Goal: Information Seeking & Learning: Learn about a topic

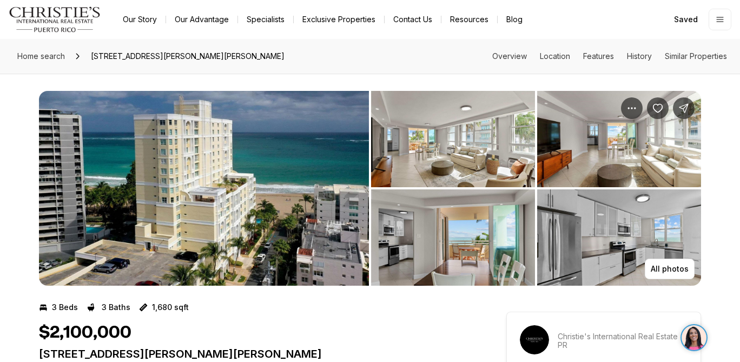
click at [227, 219] on img "View image gallery" at bounding box center [204, 188] width 330 height 195
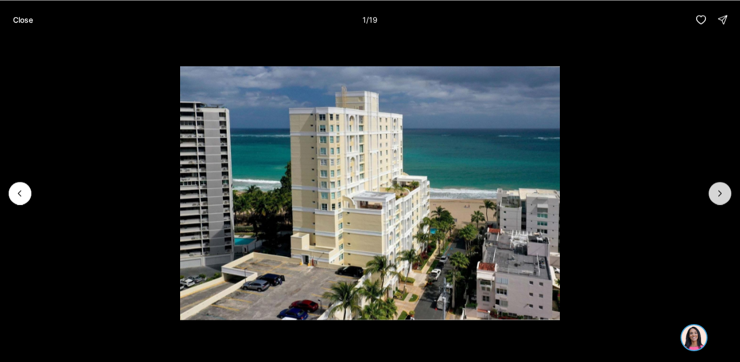
click at [714, 199] on button "Next slide" at bounding box center [720, 193] width 23 height 23
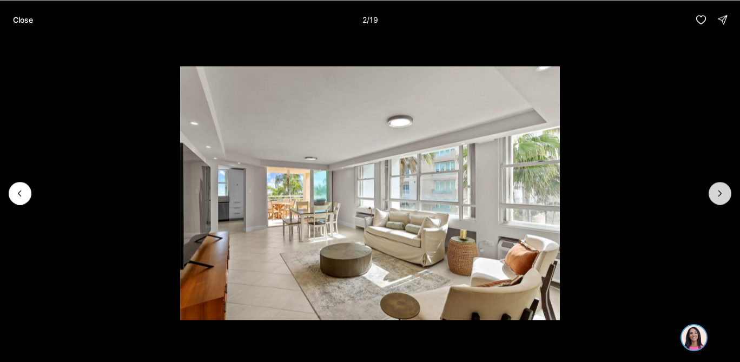
click at [714, 200] on button "Next slide" at bounding box center [720, 193] width 23 height 23
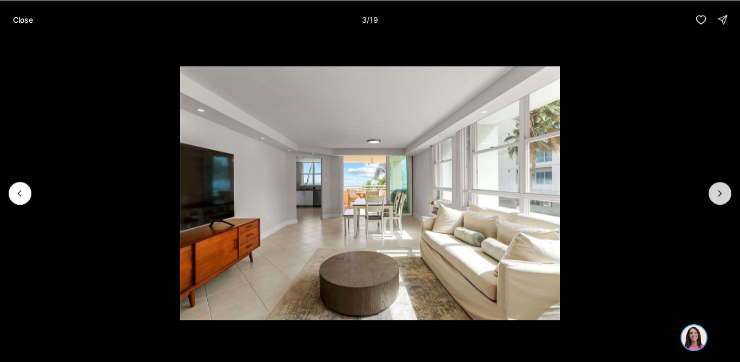
click at [714, 200] on button "Next slide" at bounding box center [720, 193] width 23 height 23
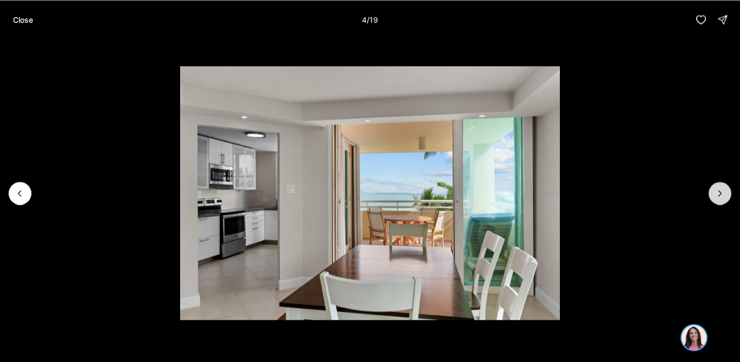
click at [714, 200] on button "Next slide" at bounding box center [720, 193] width 23 height 23
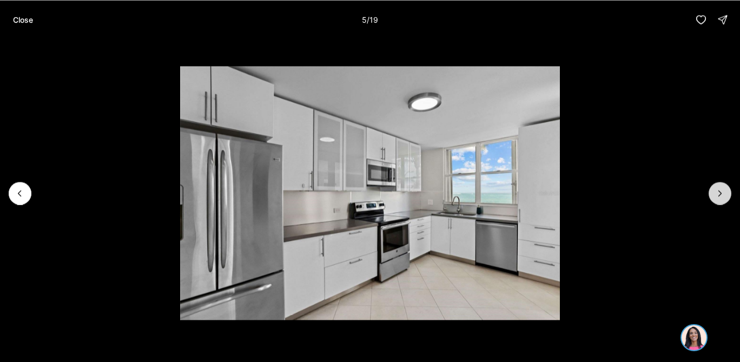
click at [714, 200] on button "Next slide" at bounding box center [720, 193] width 23 height 23
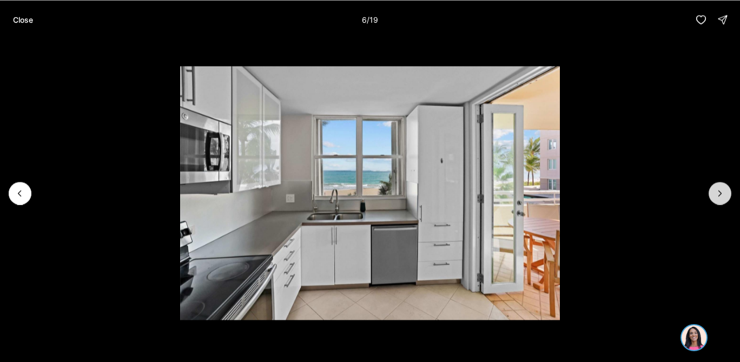
click at [714, 200] on button "Next slide" at bounding box center [720, 193] width 23 height 23
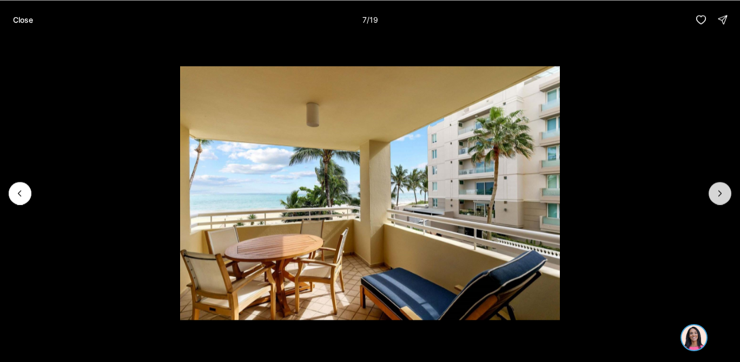
click at [714, 200] on button "Next slide" at bounding box center [720, 193] width 23 height 23
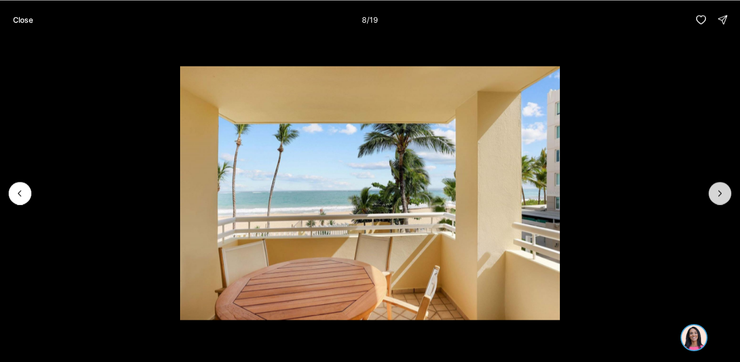
click at [714, 200] on button "Next slide" at bounding box center [720, 193] width 23 height 23
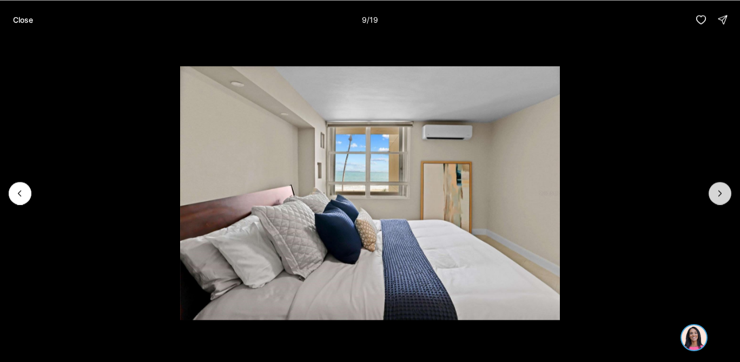
click at [714, 200] on button "Next slide" at bounding box center [720, 193] width 23 height 23
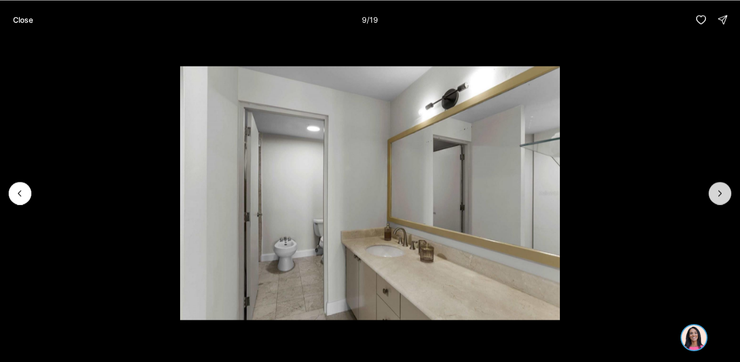
click at [714, 200] on button "Next slide" at bounding box center [720, 193] width 23 height 23
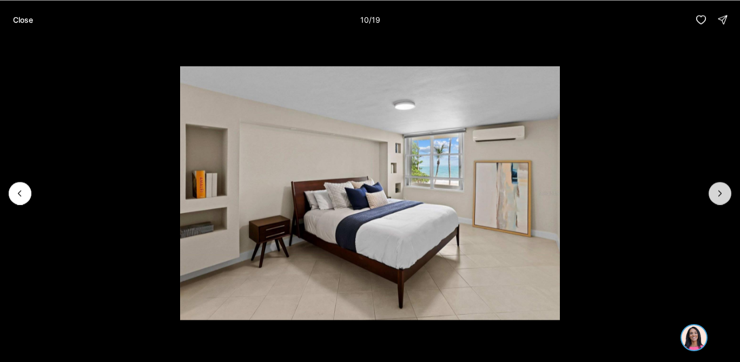
click at [714, 200] on button "Next slide" at bounding box center [720, 193] width 23 height 23
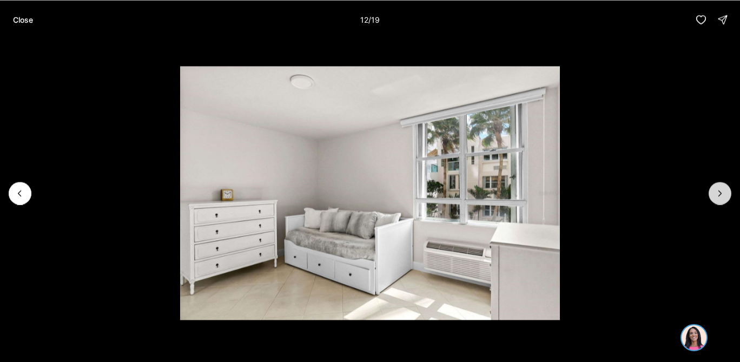
click at [714, 200] on button "Next slide" at bounding box center [720, 193] width 23 height 23
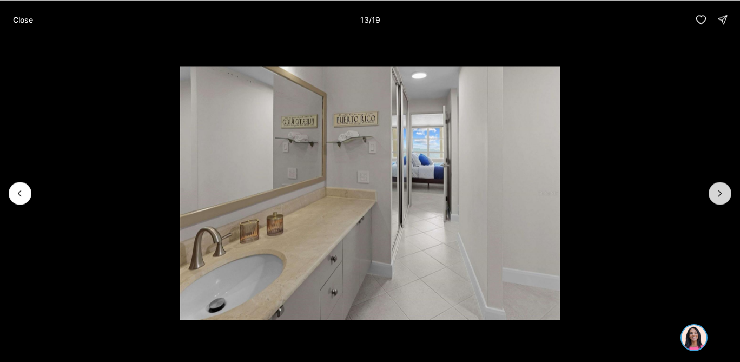
click at [714, 200] on button "Next slide" at bounding box center [720, 193] width 23 height 23
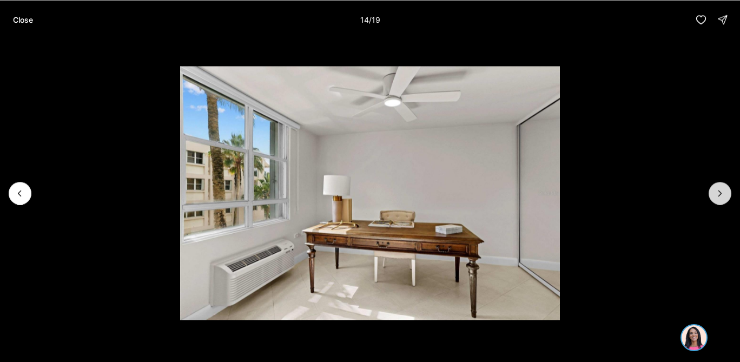
click at [714, 200] on button "Next slide" at bounding box center [720, 193] width 23 height 23
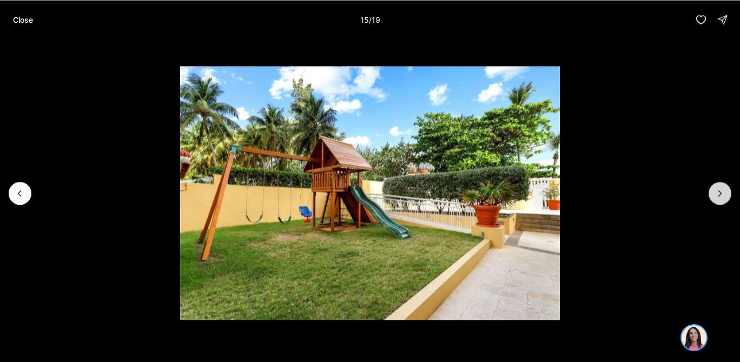
click at [714, 200] on button "Next slide" at bounding box center [720, 193] width 23 height 23
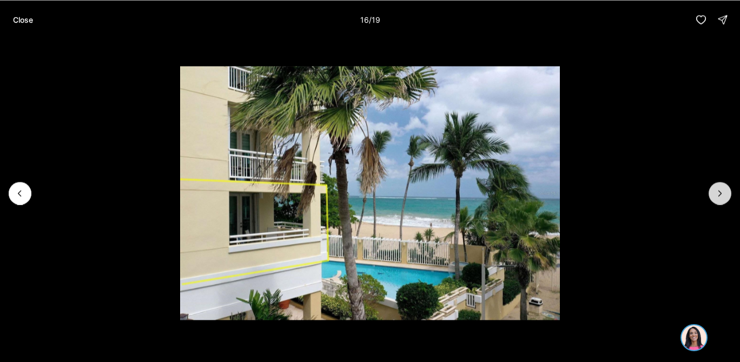
click at [714, 200] on button "Next slide" at bounding box center [720, 193] width 23 height 23
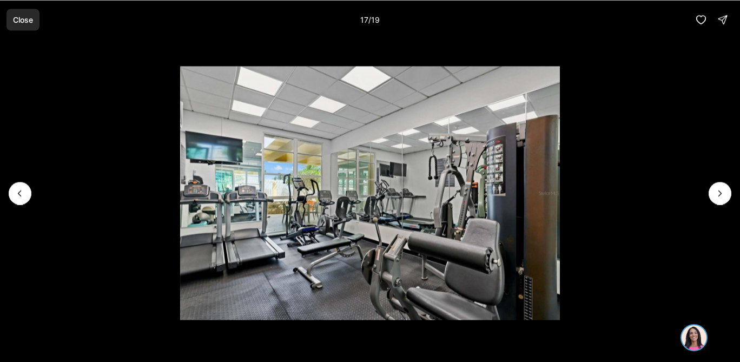
click at [31, 18] on p "Close" at bounding box center [23, 19] width 20 height 9
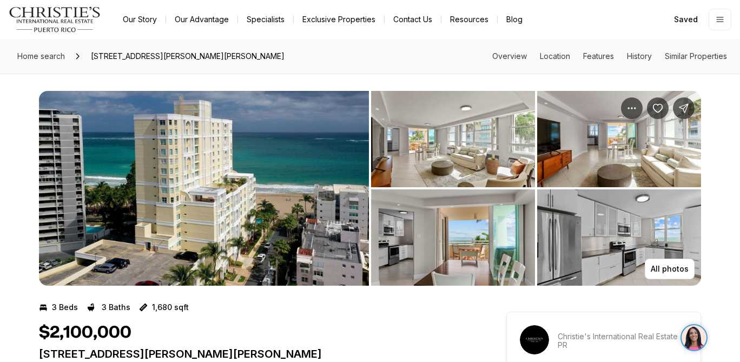
click at [47, 15] on img "Main navigation" at bounding box center [55, 19] width 93 height 26
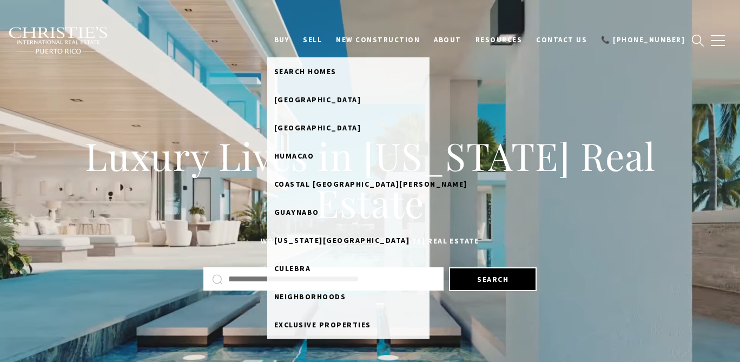
click at [297, 43] on link "BUY" at bounding box center [281, 40] width 29 height 21
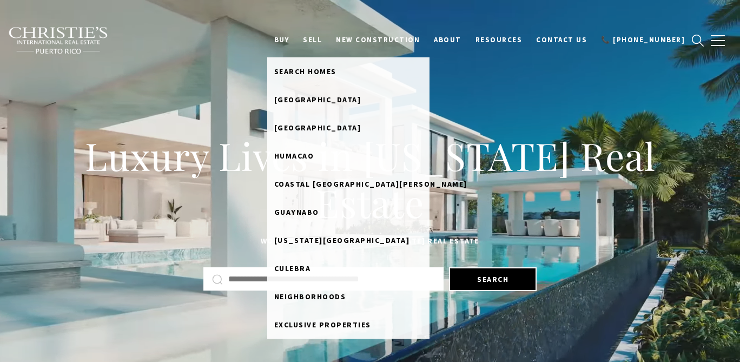
click at [297, 39] on link "BUY" at bounding box center [281, 40] width 29 height 21
